Goal: Information Seeking & Learning: Understand process/instructions

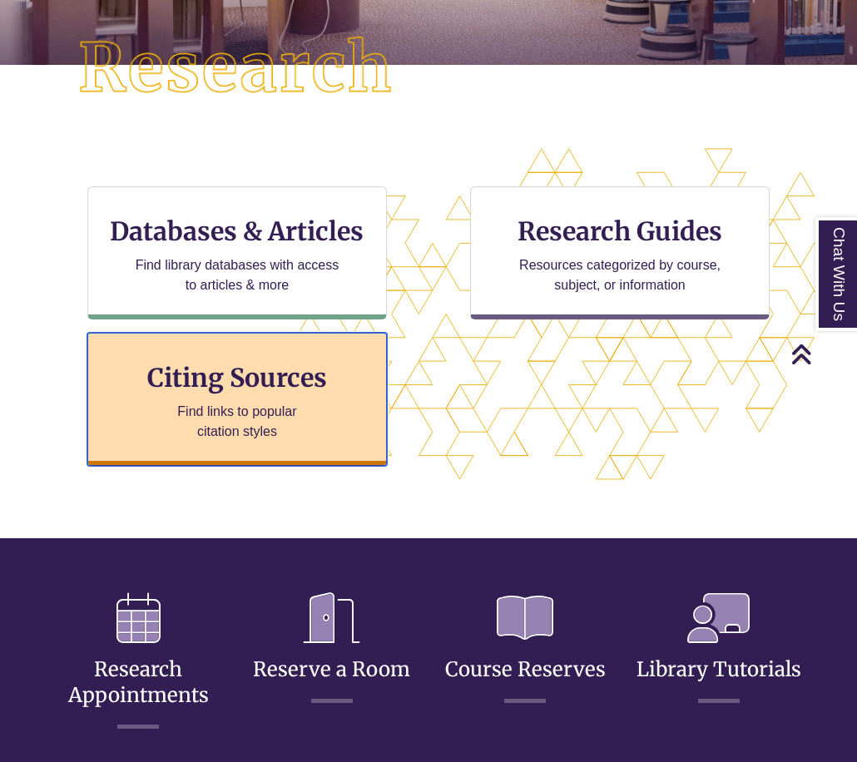
click at [264, 388] on h3 "Citing Sources" at bounding box center [237, 378] width 203 height 32
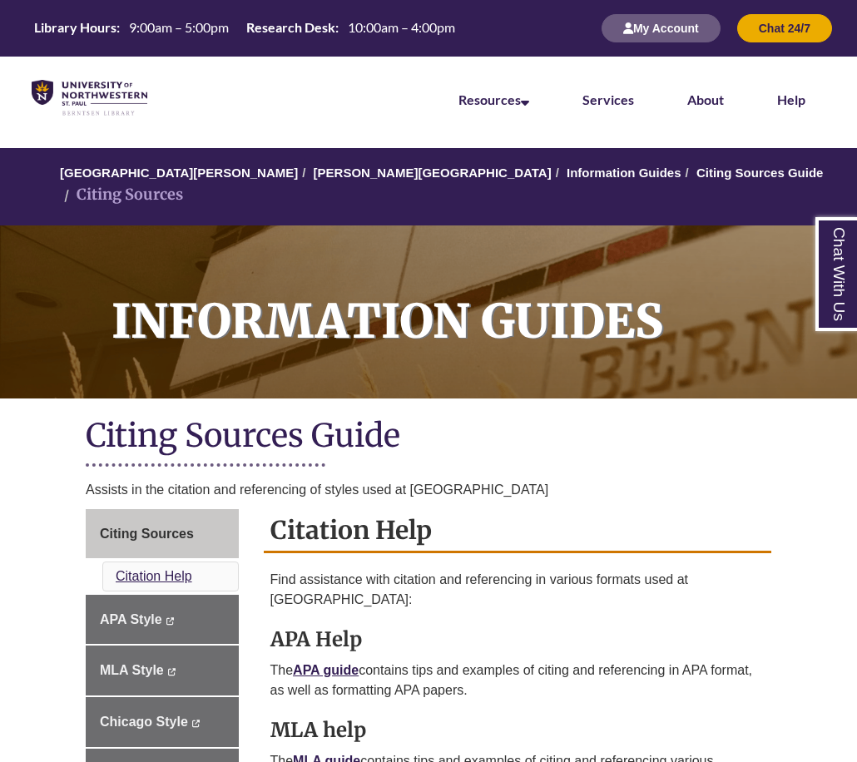
scroll to position [333, 0]
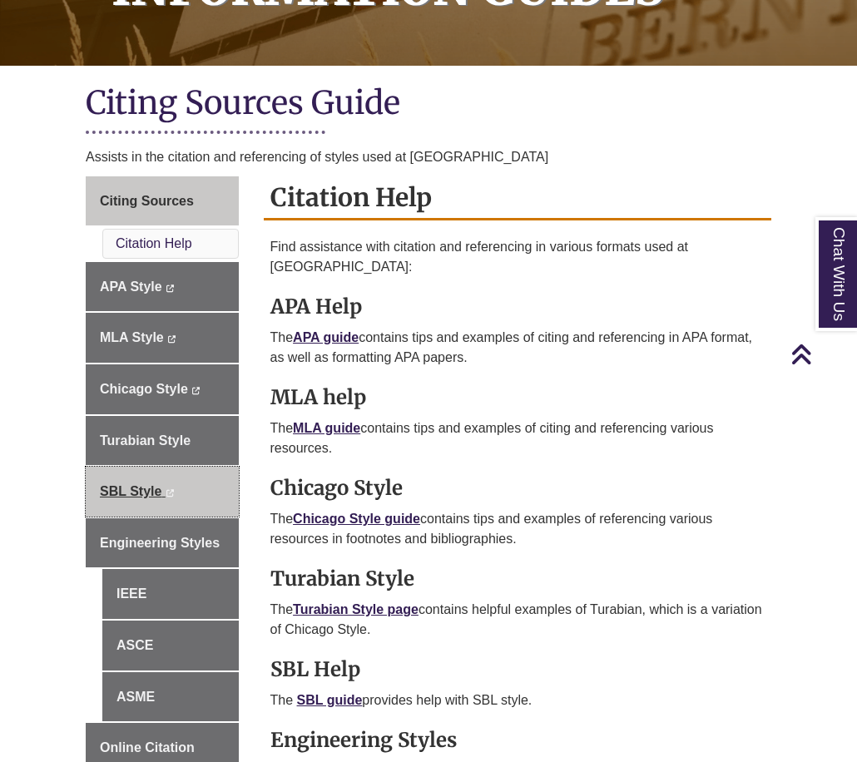
click at [153, 484] on span "SBL Style" at bounding box center [131, 491] width 62 height 14
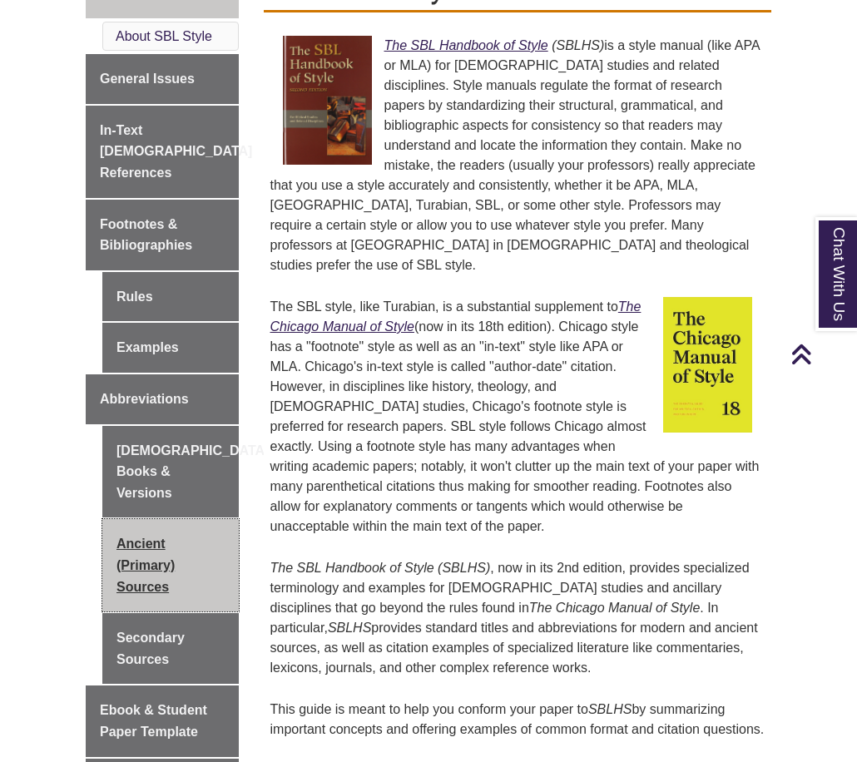
scroll to position [582, 0]
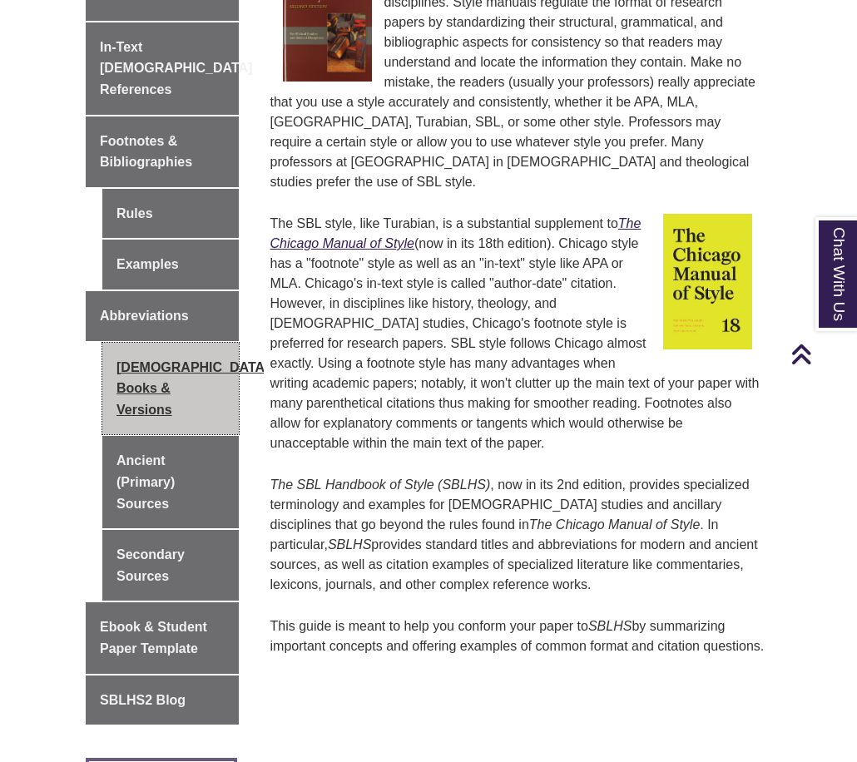
click at [136, 347] on link "Biblical Books & Versions" at bounding box center [170, 389] width 136 height 92
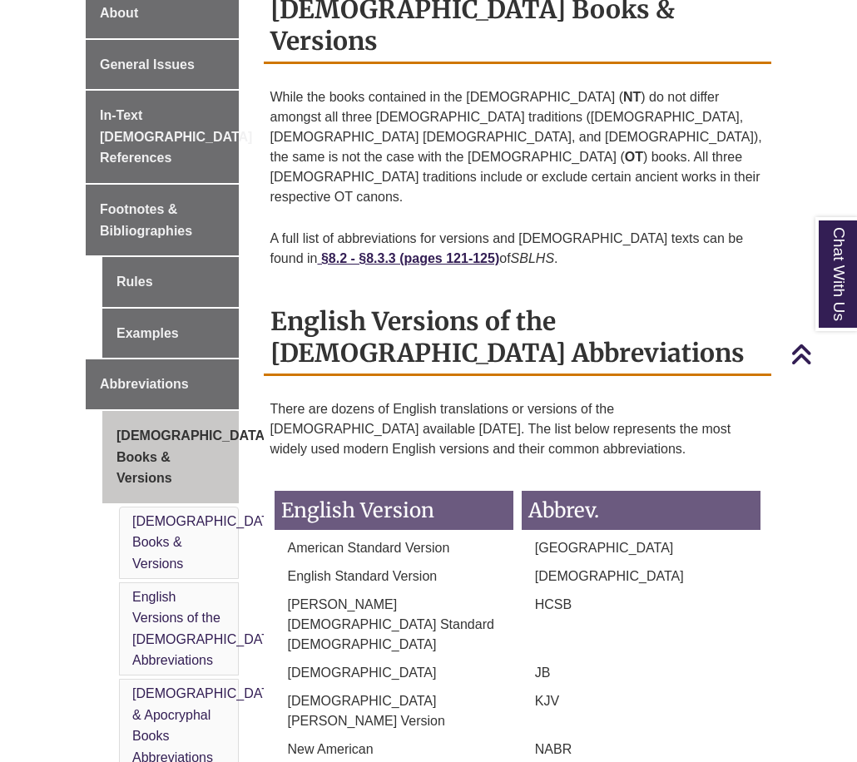
scroll to position [416, 0]
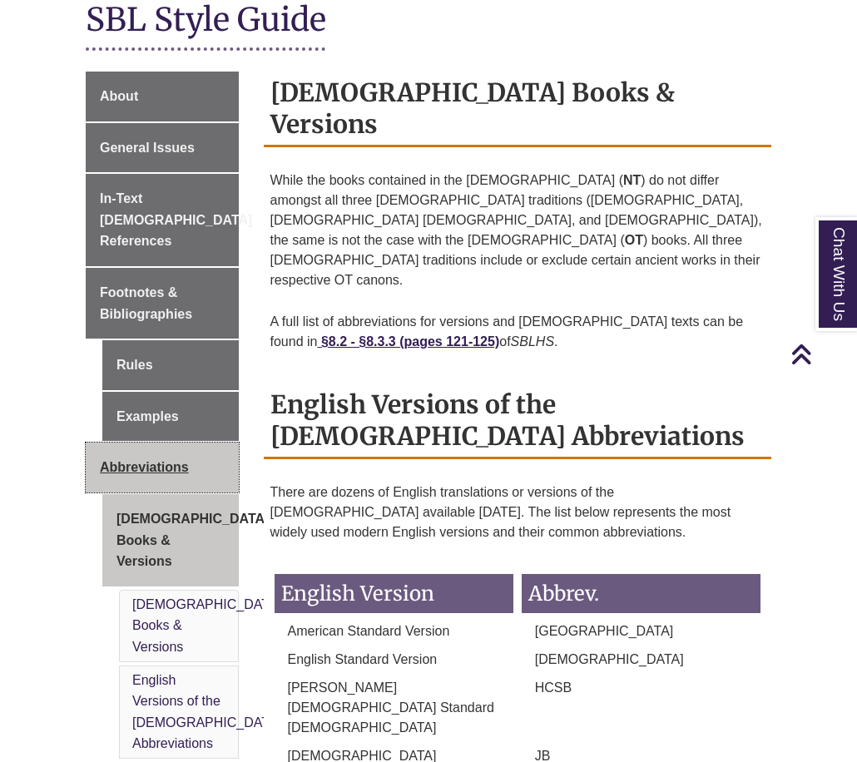
click at [141, 460] on span "Abbreviations" at bounding box center [144, 467] width 89 height 14
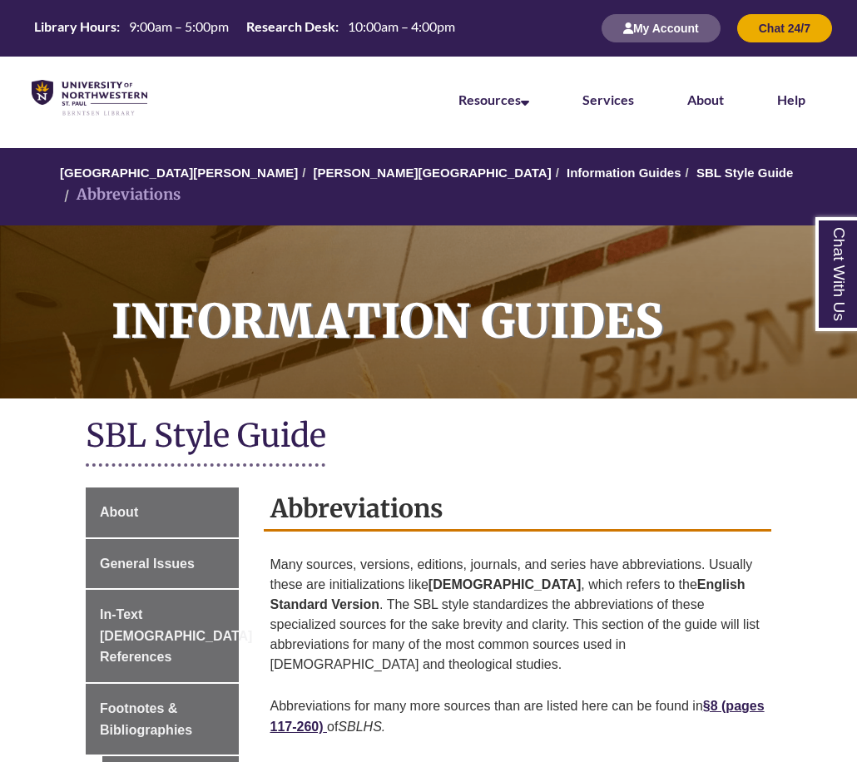
scroll to position [249, 0]
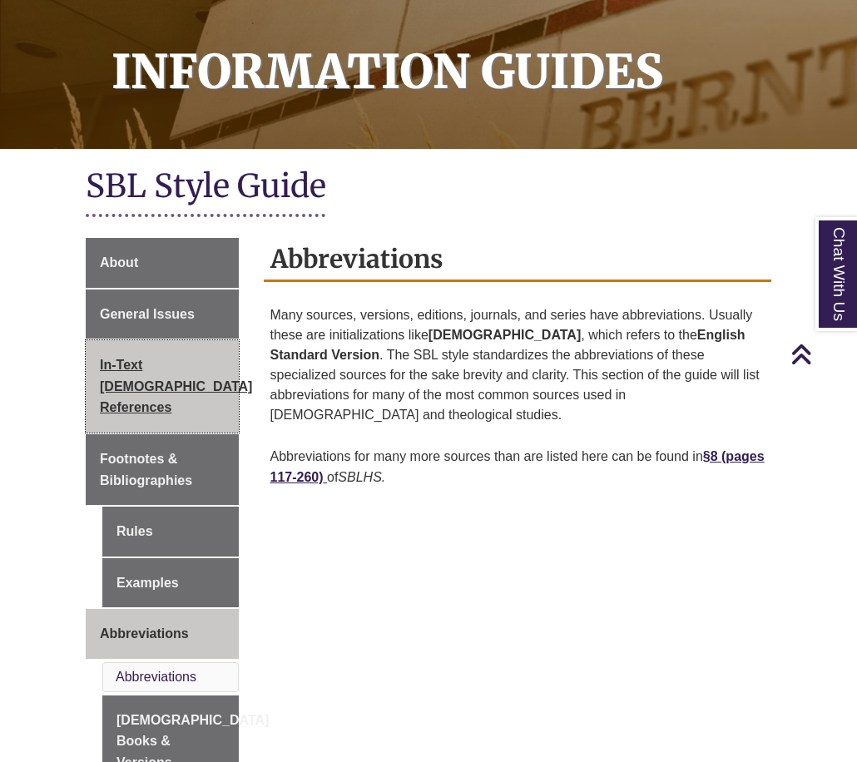
click at [139, 358] on span "In-Text [DEMOGRAPHIC_DATA] References" at bounding box center [176, 386] width 152 height 57
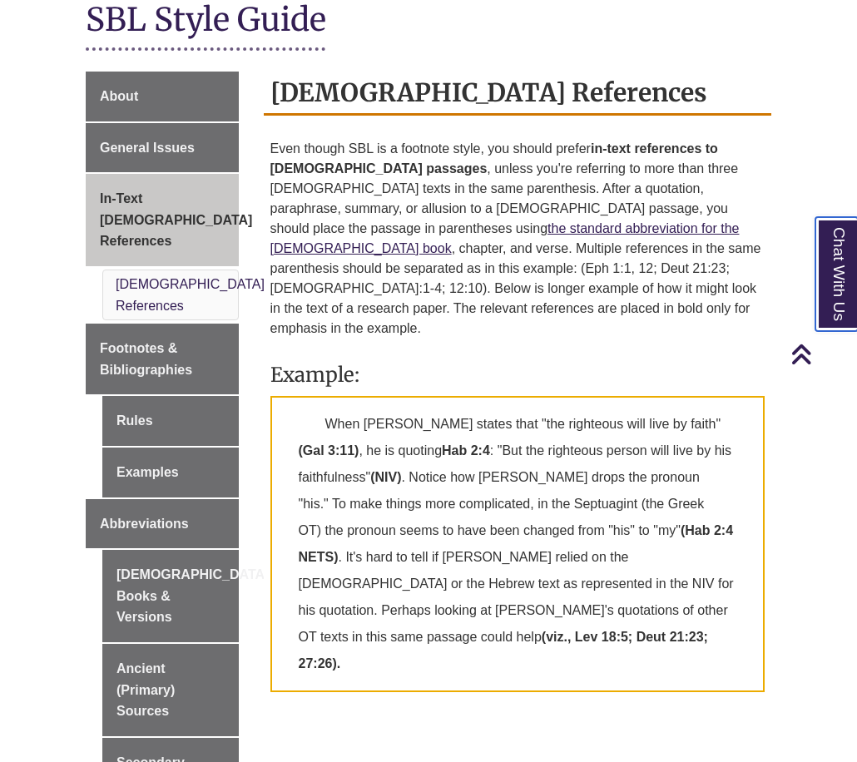
scroll to position [499, 0]
